Goal: Communication & Community: Ask a question

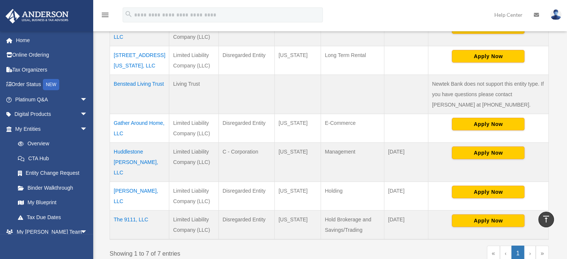
scroll to position [186, 0]
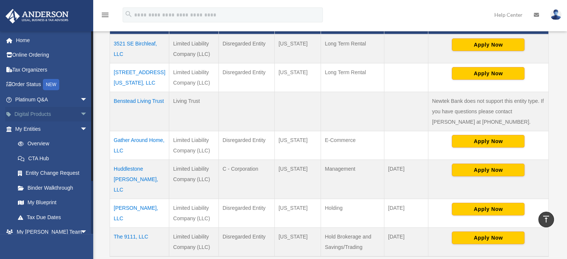
click at [35, 114] on link "Digital Products arrow_drop_down" at bounding box center [52, 114] width 94 height 15
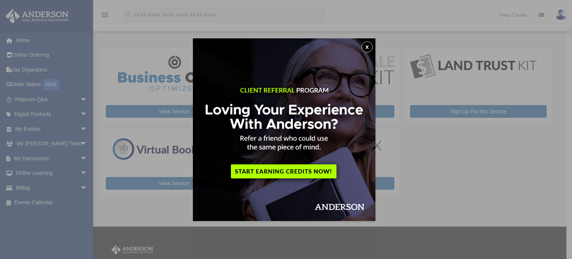
click at [368, 46] on button "x" at bounding box center [367, 46] width 11 height 11
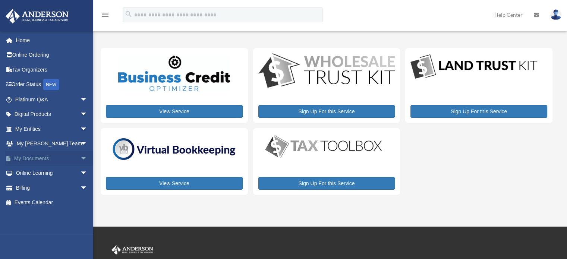
click at [35, 156] on link "My Documents arrow_drop_down" at bounding box center [52, 158] width 94 height 15
click at [28, 171] on link "Online Learning arrow_drop_down" at bounding box center [52, 173] width 94 height 15
click at [34, 130] on link "My Entities arrow_drop_down" at bounding box center [52, 128] width 94 height 15
click at [32, 141] on link "My Anderson Team arrow_drop_down" at bounding box center [52, 143] width 94 height 15
click at [80, 141] on span "arrow_drop_down" at bounding box center [87, 143] width 15 height 15
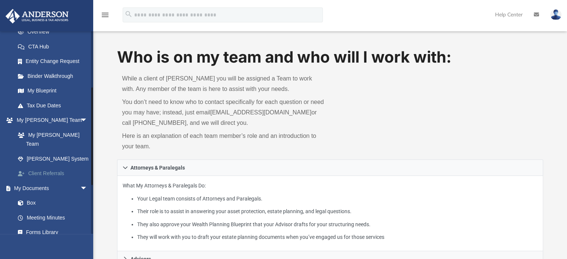
scroll to position [186, 0]
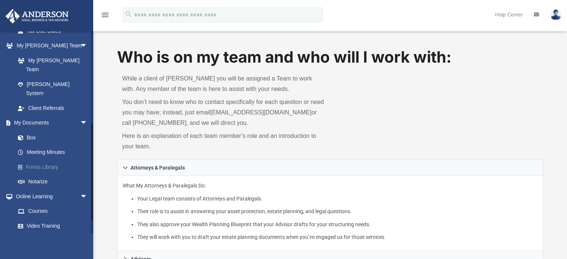
click at [39, 159] on link "Forms Library" at bounding box center [54, 166] width 88 height 15
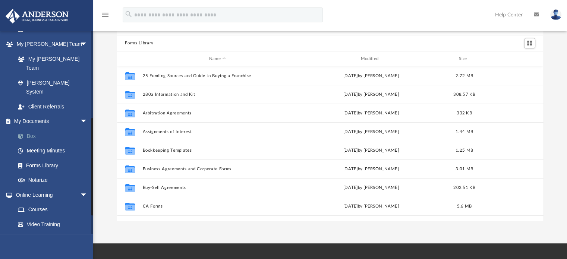
scroll to position [176, 0]
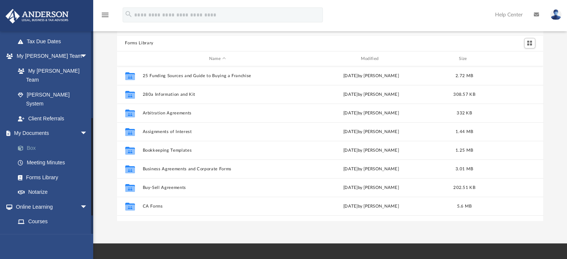
click at [31, 140] on link "Box" at bounding box center [54, 147] width 88 height 15
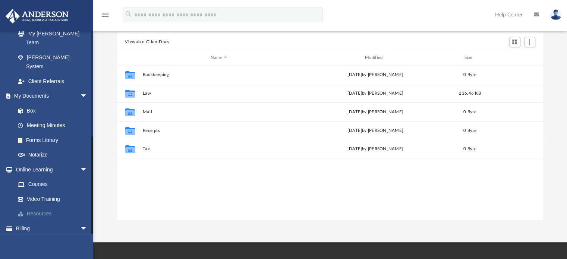
scroll to position [75, 0]
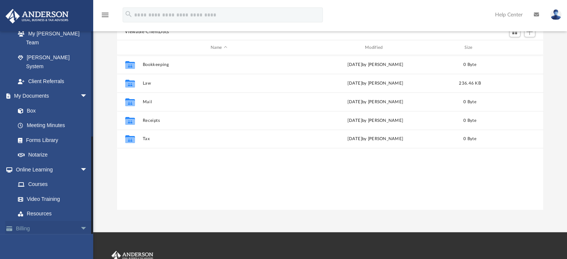
click at [80, 221] on span "arrow_drop_down" at bounding box center [87, 228] width 15 height 15
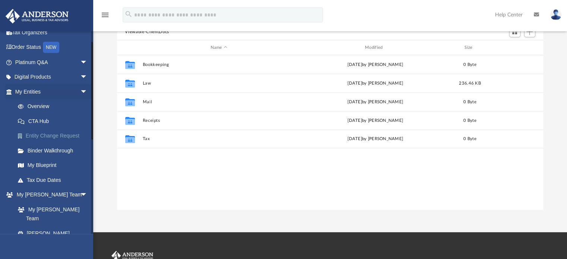
scroll to position [27, 0]
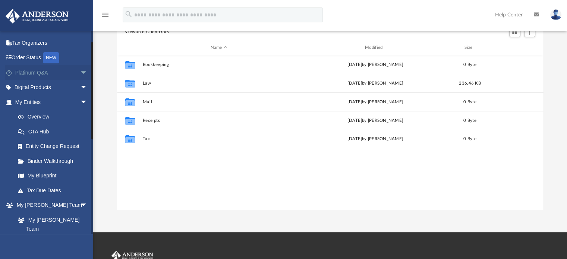
click at [80, 71] on span "arrow_drop_down" at bounding box center [87, 72] width 15 height 15
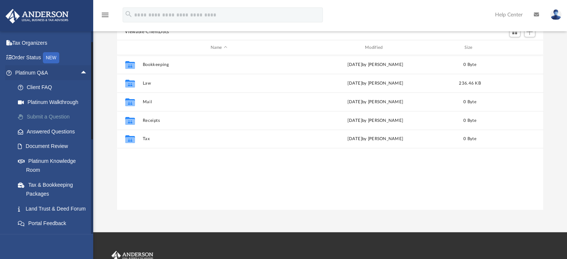
click at [53, 118] on link "Submit a Question" at bounding box center [54, 117] width 88 height 15
click at [46, 114] on link "Submit a Question" at bounding box center [54, 117] width 88 height 15
click at [46, 115] on link "Submit a Question" at bounding box center [54, 117] width 88 height 15
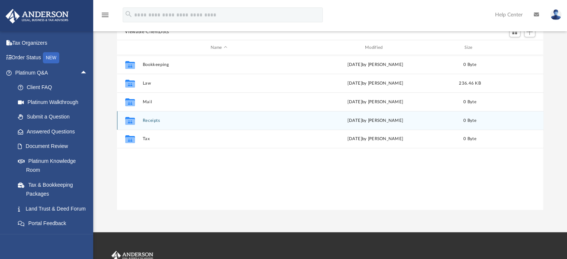
scroll to position [0, 0]
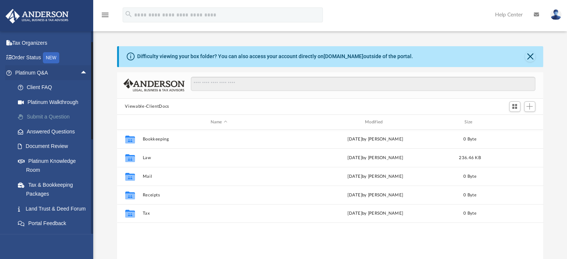
click at [48, 115] on link "Submit a Question" at bounding box center [54, 117] width 88 height 15
click at [25, 116] on span at bounding box center [24, 116] width 5 height 5
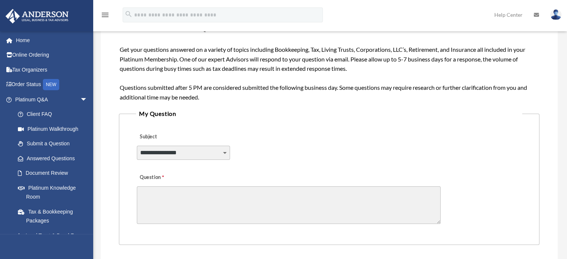
scroll to position [186, 0]
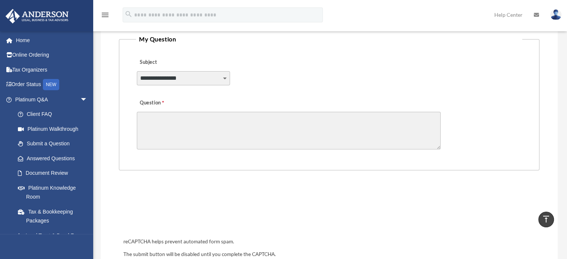
click at [175, 114] on textarea "Question" at bounding box center [289, 131] width 304 height 38
paste textarea "**********"
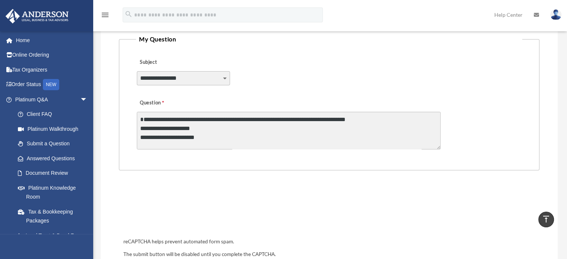
scroll to position [126, 0]
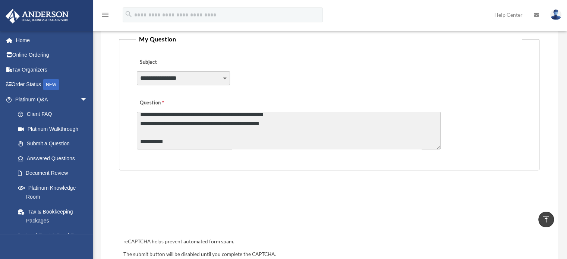
type textarea "**********"
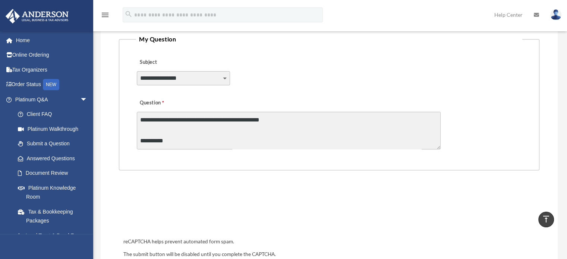
click at [184, 77] on select "**********" at bounding box center [183, 78] width 93 height 14
select select "******"
click at [137, 71] on select "**********" at bounding box center [183, 78] width 93 height 14
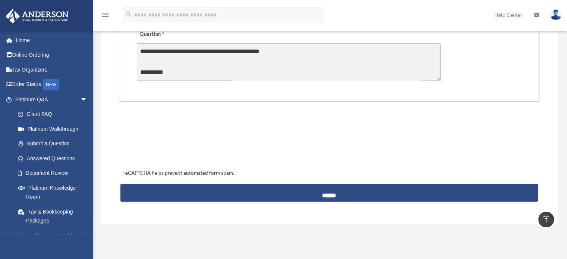
scroll to position [335, 0]
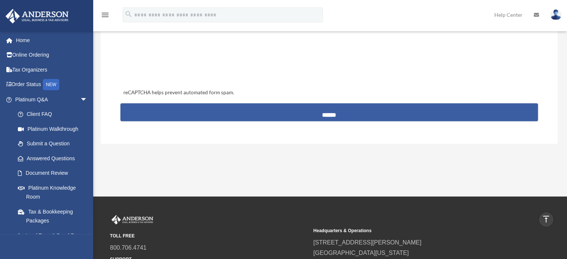
click at [240, 105] on input "******" at bounding box center [328, 112] width 417 height 18
